Goal: Information Seeking & Learning: Find specific fact

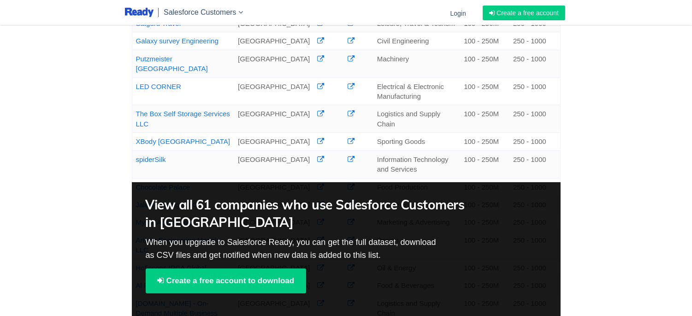
scroll to position [461, 0]
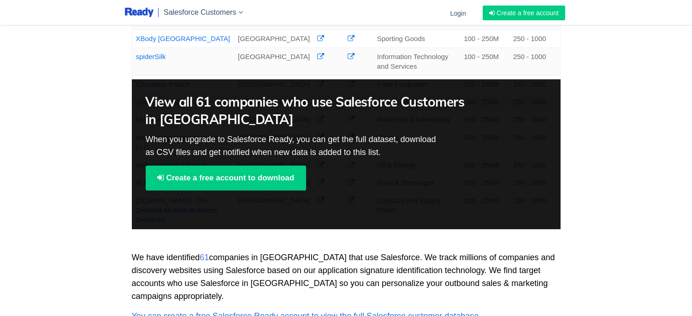
drag, startPoint x: 199, startPoint y: 171, endPoint x: 142, endPoint y: 168, distance: 56.7
click at [136, 111] on td "Jaleel Holdings LLC" at bounding box center [183, 102] width 102 height 18
copy link "Jaleel Holdings LLC"
drag, startPoint x: 198, startPoint y: 144, endPoint x: 134, endPoint y: 144, distance: 64.1
click at [134, 93] on td "Chocolate Palace" at bounding box center [183, 84] width 102 height 18
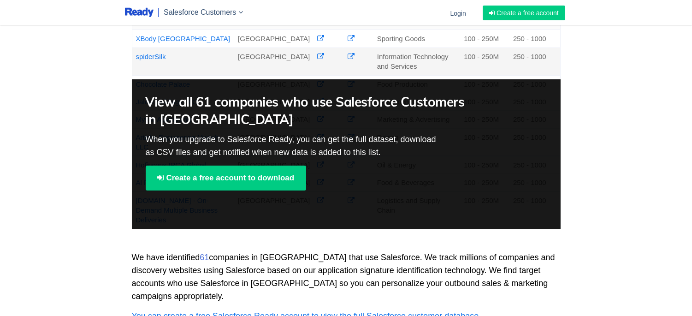
copy link "Chocolate Palace"
drag, startPoint x: 196, startPoint y: 88, endPoint x: 132, endPoint y: 97, distance: 65.2
click at [132, 47] on td "XBody [GEOGRAPHIC_DATA]" at bounding box center [183, 39] width 102 height 18
copy link "XBody [GEOGRAPHIC_DATA]"
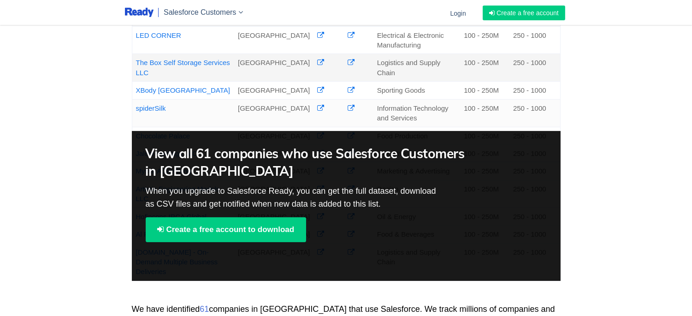
drag, startPoint x: 159, startPoint y: 122, endPoint x: 137, endPoint y: 114, distance: 23.6
click at [137, 82] on td "The Box Self Storage Services LLC" at bounding box center [183, 68] width 102 height 28
copy link "The Box Self Storage Services LLC"
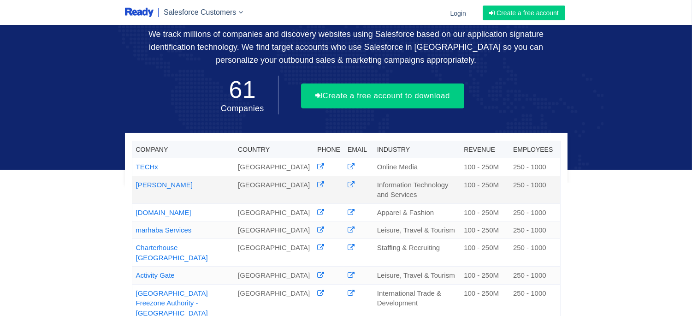
scroll to position [153, 0]
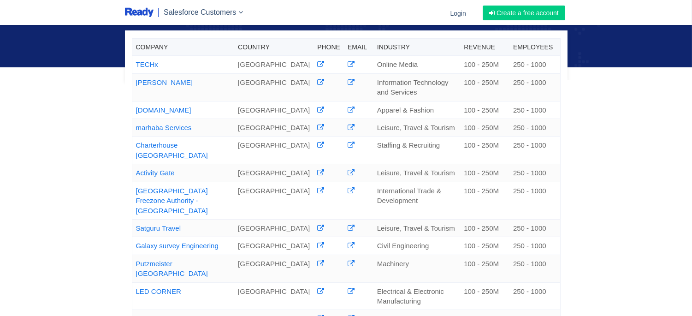
click at [630, 151] on div "Company Country Phone Email Industry Revenue Employees TECHx [GEOGRAPHIC_DATA] …" at bounding box center [346, 210] width 692 height 726
drag, startPoint x: 185, startPoint y: 205, endPoint x: 135, endPoint y: 201, distance: 50.4
click at [135, 182] on td "Activity Gate" at bounding box center [183, 173] width 102 height 18
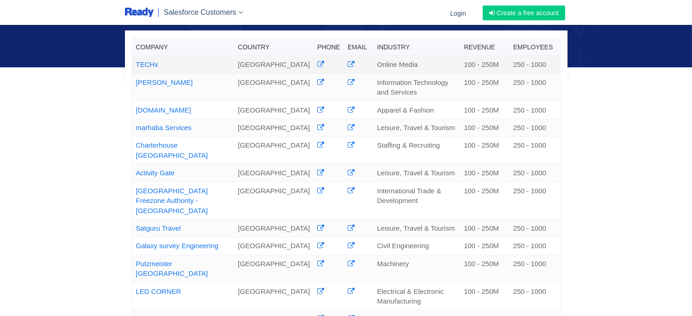
copy link "Activity Gate"
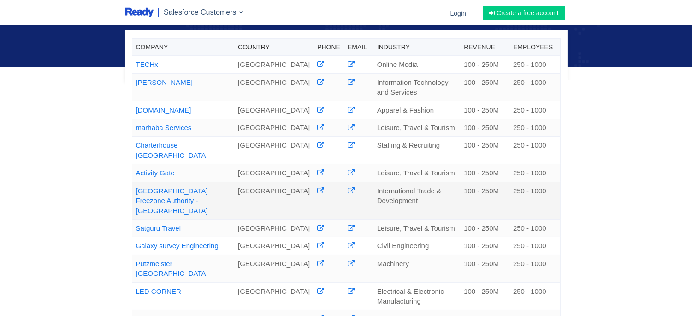
scroll to position [205, 0]
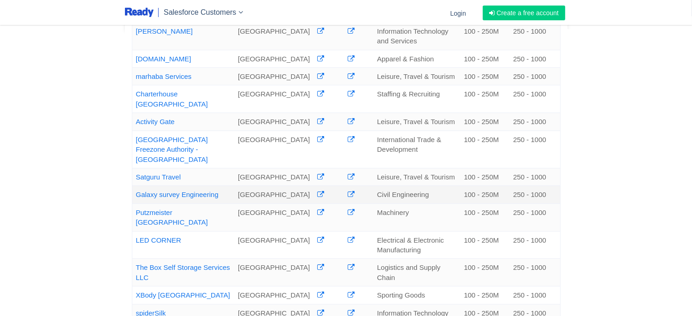
drag, startPoint x: 222, startPoint y: 234, endPoint x: 137, endPoint y: 241, distance: 85.1
click at [137, 203] on td "Galaxy survey Engineering" at bounding box center [183, 195] width 102 height 18
copy link "Galaxy survey Engineering"
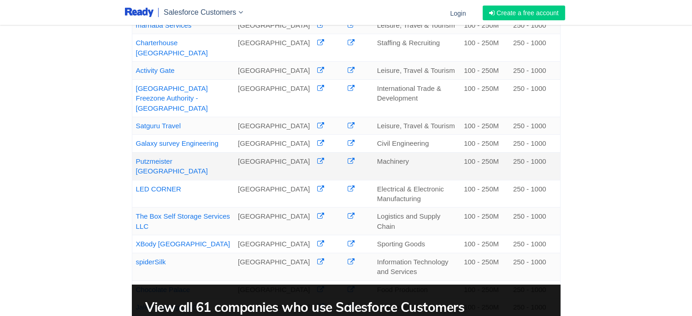
drag, startPoint x: 217, startPoint y: 211, endPoint x: 136, endPoint y: 216, distance: 80.3
click at [136, 180] on td "Putzmeister [GEOGRAPHIC_DATA]" at bounding box center [183, 166] width 102 height 28
copy link "Putzmeister [GEOGRAPHIC_DATA]"
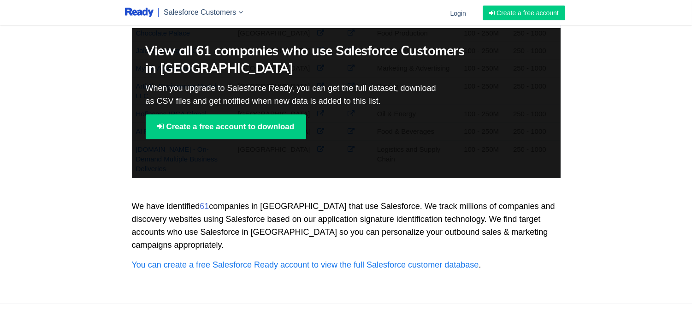
scroll to position [461, 0]
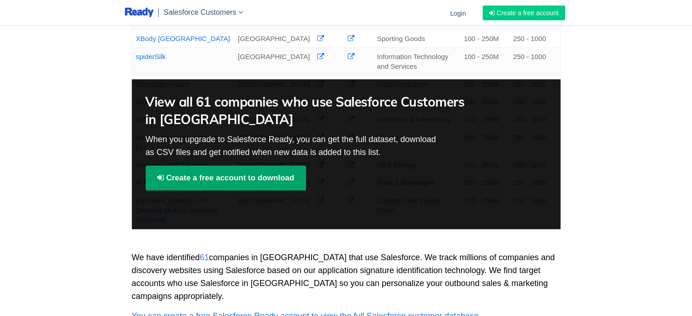
click at [195, 190] on link "Create a free account to download" at bounding box center [226, 177] width 161 height 25
